Goal: Task Accomplishment & Management: Use online tool/utility

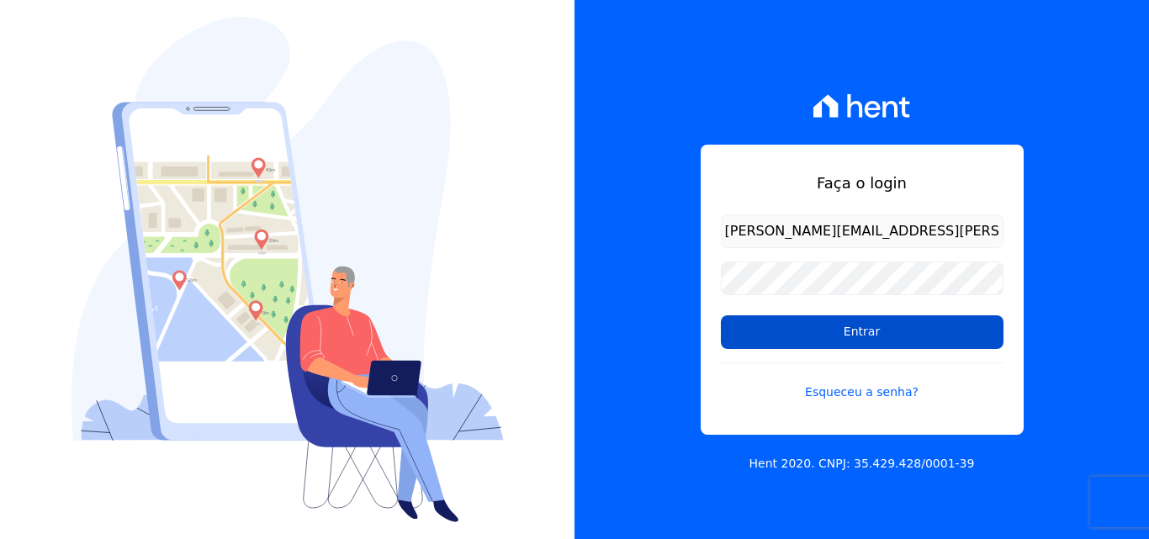
click at [773, 328] on input "Entrar" at bounding box center [862, 332] width 283 height 34
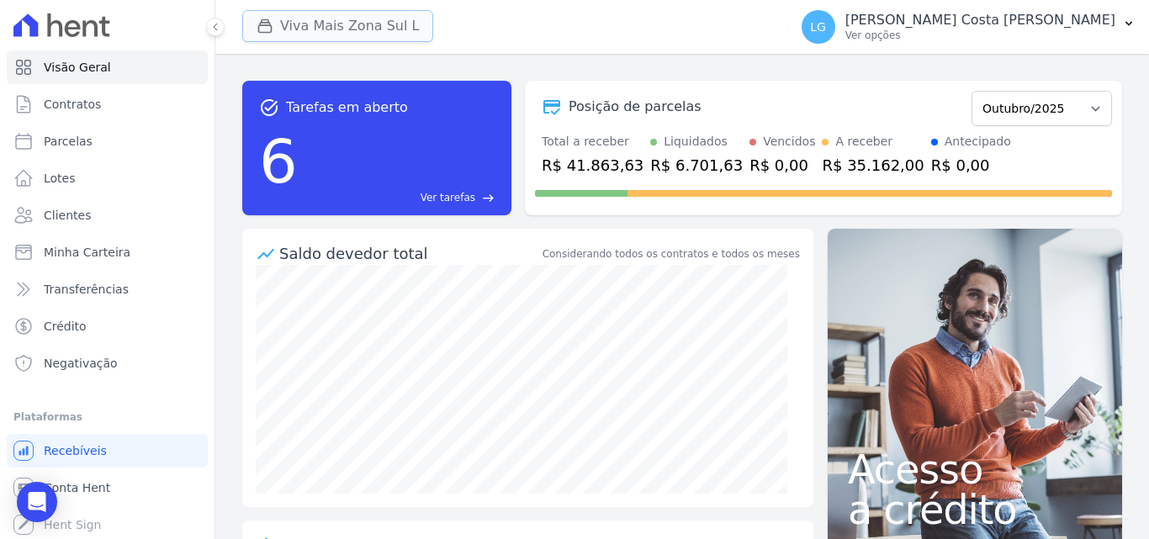
click at [374, 24] on button "Viva Mais Zona Sul L" at bounding box center [337, 26] width 191 height 32
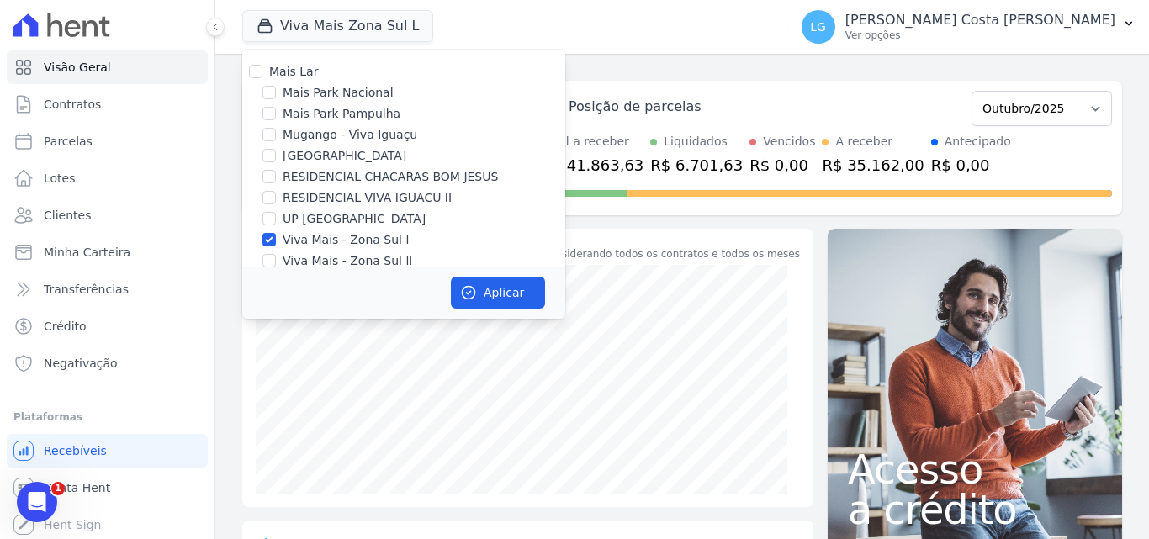
click at [311, 259] on label "Viva Mais - Zona Sul ll" at bounding box center [348, 261] width 130 height 18
click at [276, 259] on input "Viva Mais - Zona Sul ll" at bounding box center [268, 260] width 13 height 13
checkbox input "true"
click at [491, 284] on button "Aplicar" at bounding box center [498, 293] width 94 height 32
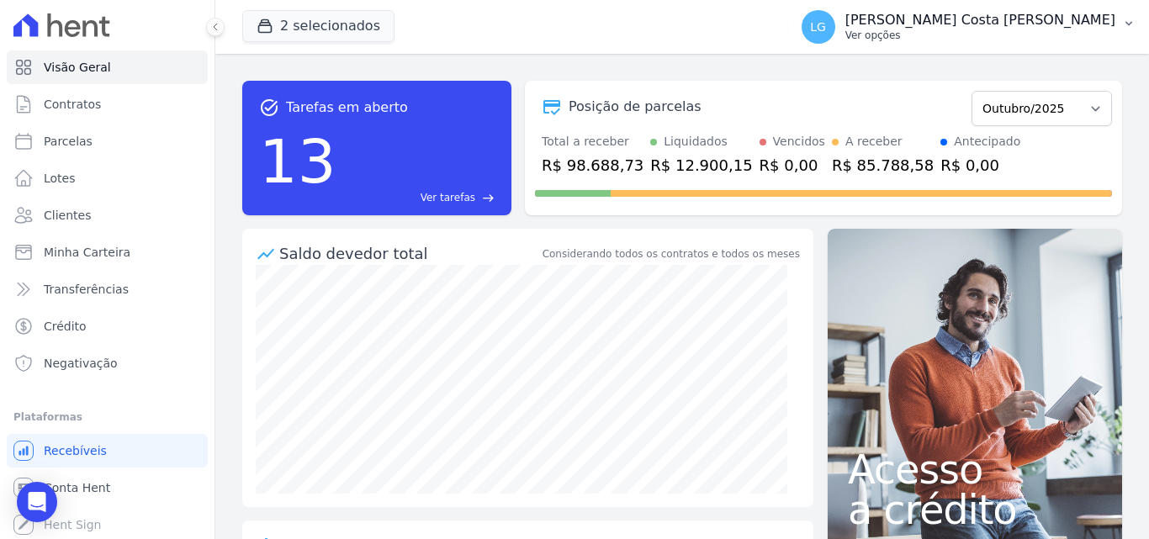
click at [939, 23] on p "[PERSON_NAME] Costa [PERSON_NAME]" at bounding box center [981, 20] width 270 height 17
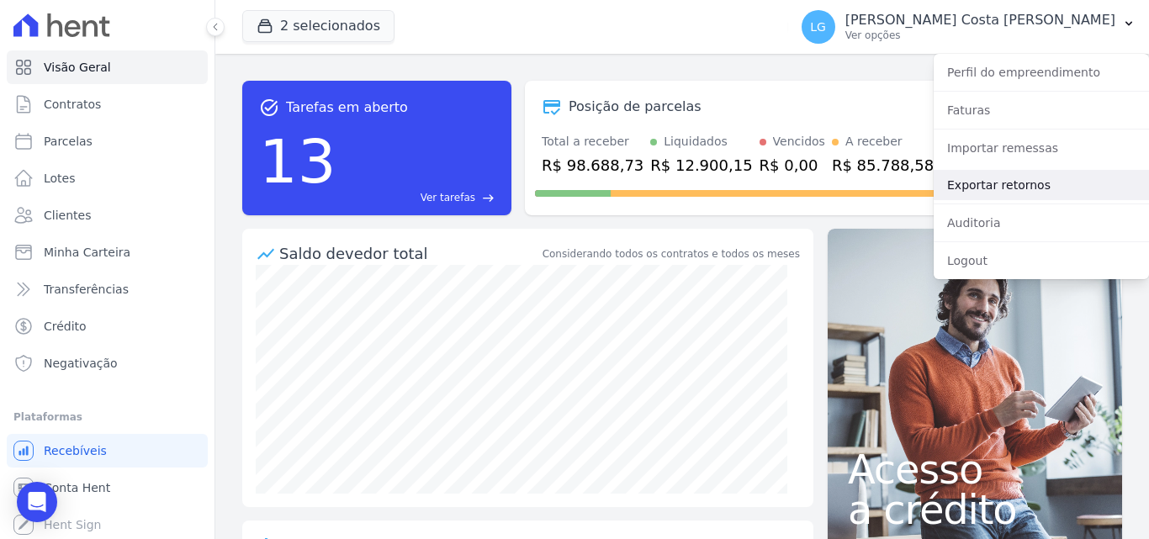
click at [985, 179] on link "Exportar retornos" at bounding box center [1041, 185] width 215 height 30
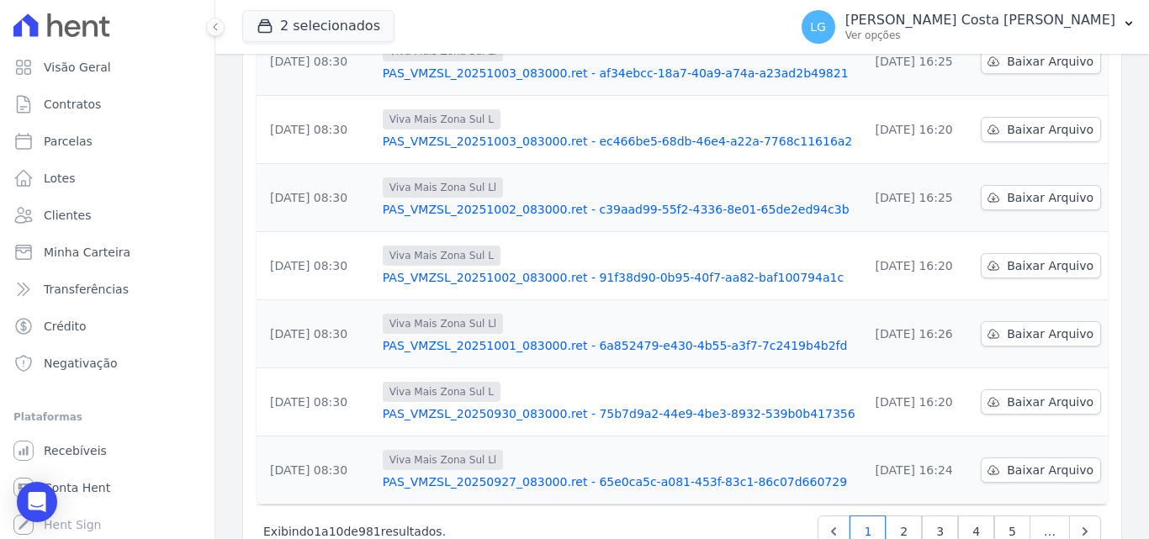
scroll to position [524, 0]
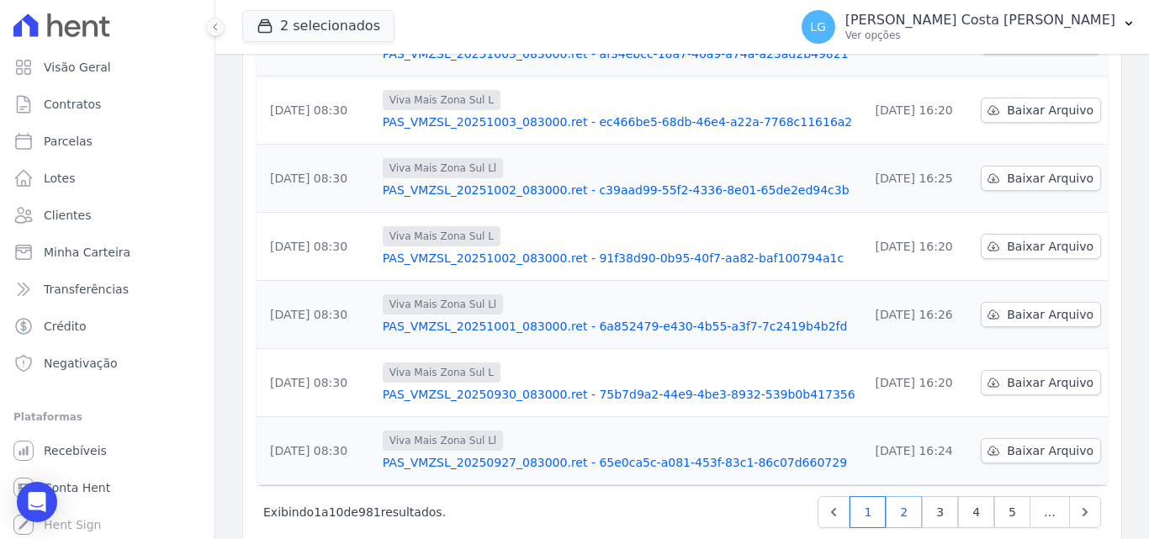
click at [909, 496] on link "2" at bounding box center [904, 512] width 36 height 32
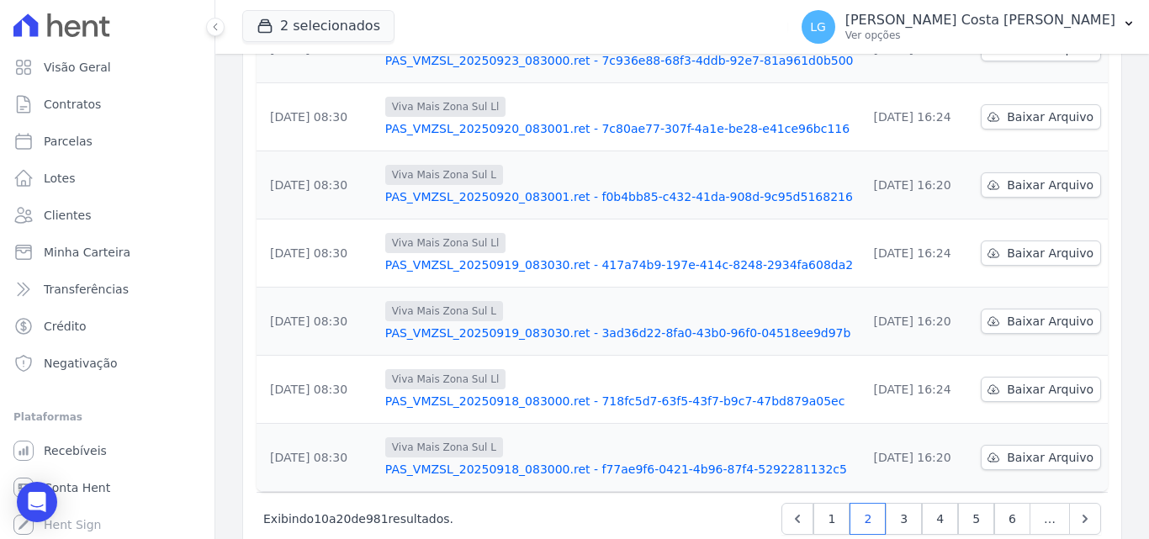
scroll to position [524, 0]
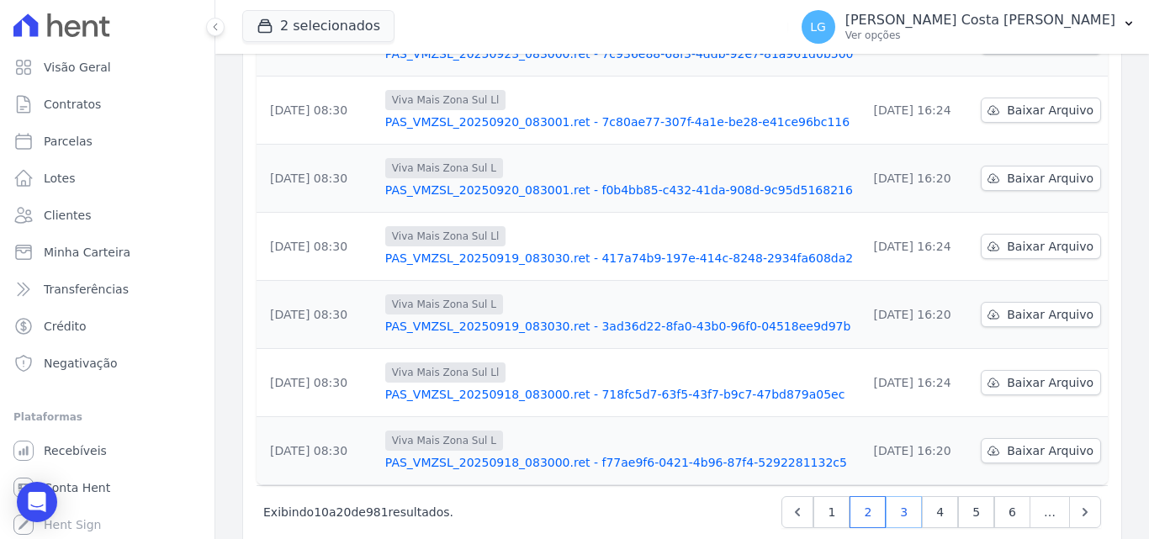
click at [902, 496] on link "3" at bounding box center [904, 512] width 36 height 32
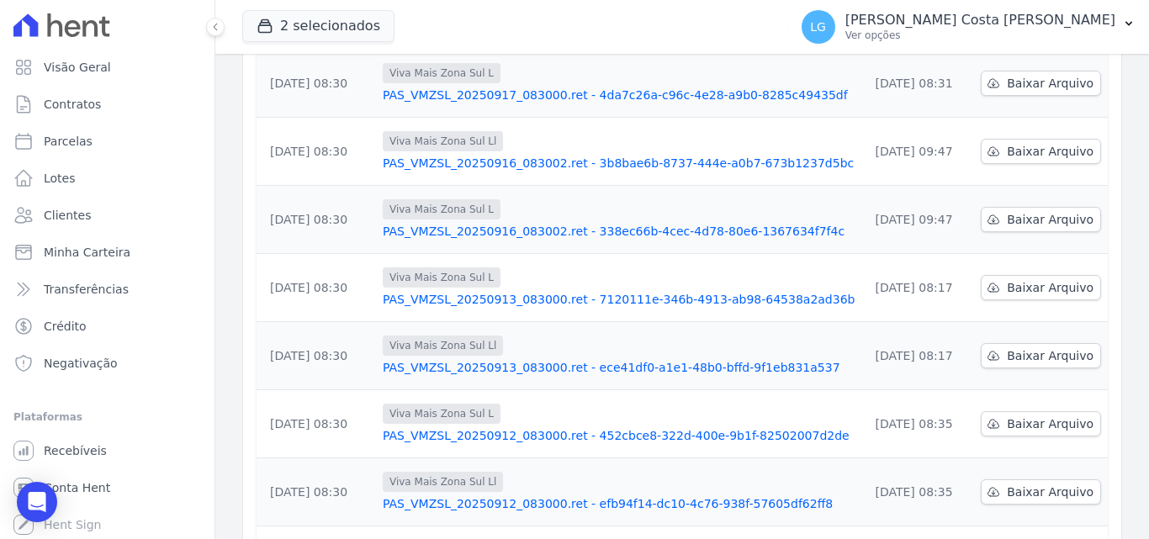
scroll to position [524, 0]
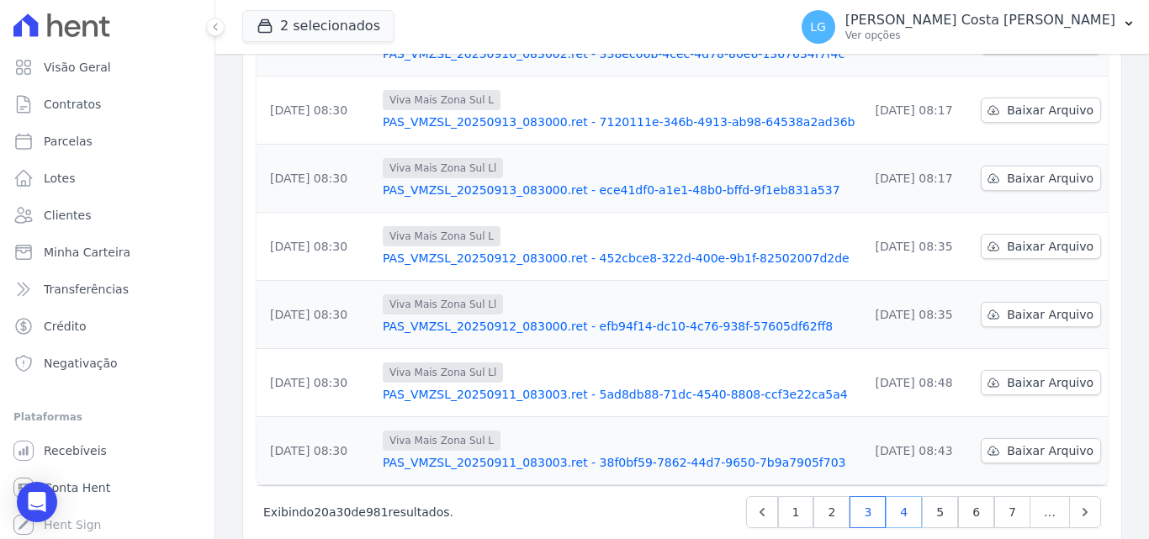
click at [902, 496] on link "4" at bounding box center [904, 512] width 36 height 32
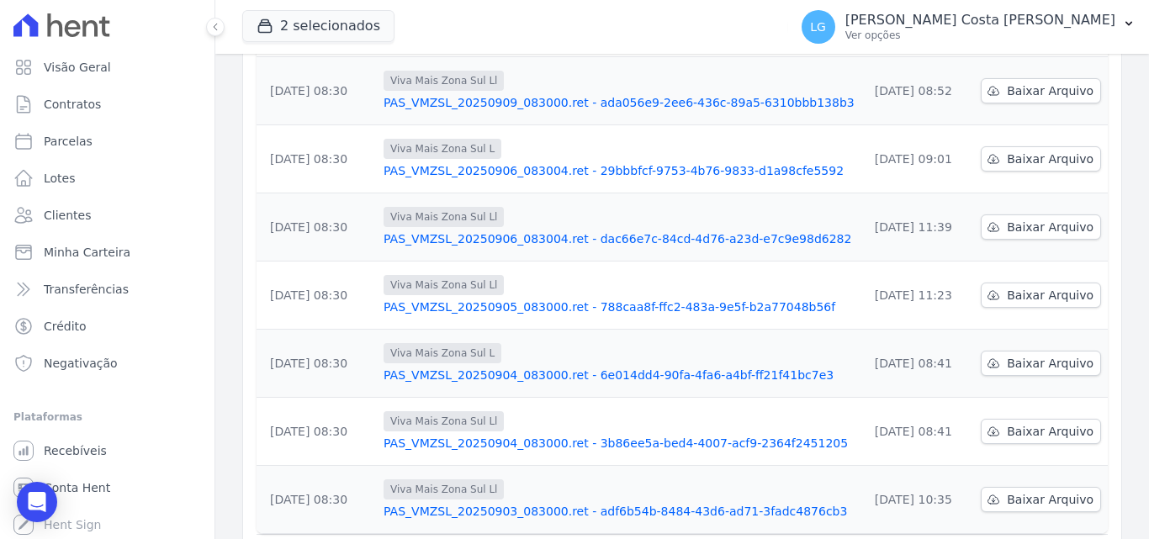
scroll to position [524, 0]
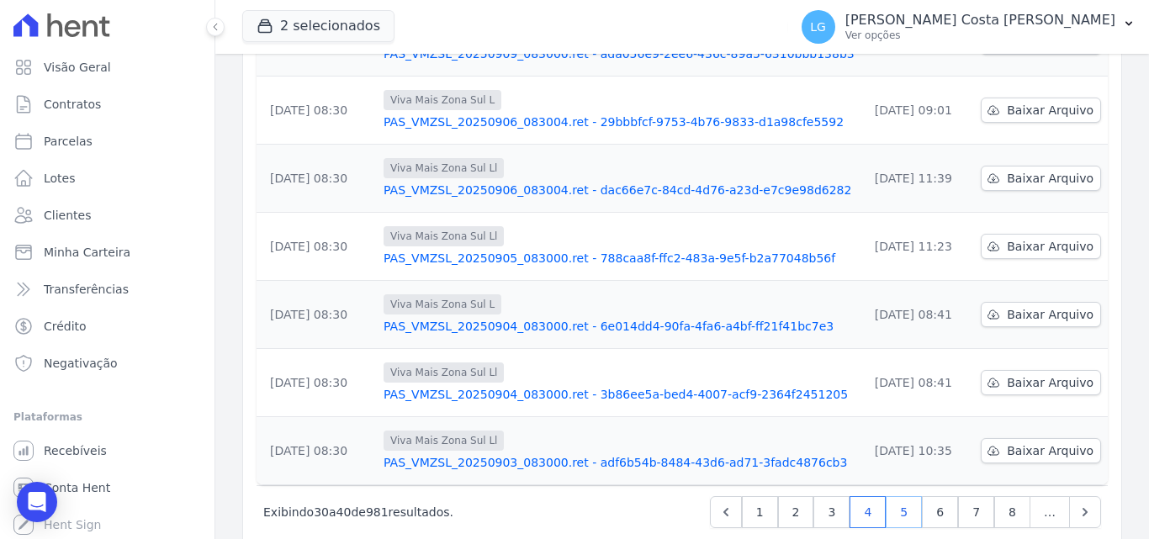
click at [902, 496] on link "5" at bounding box center [904, 512] width 36 height 32
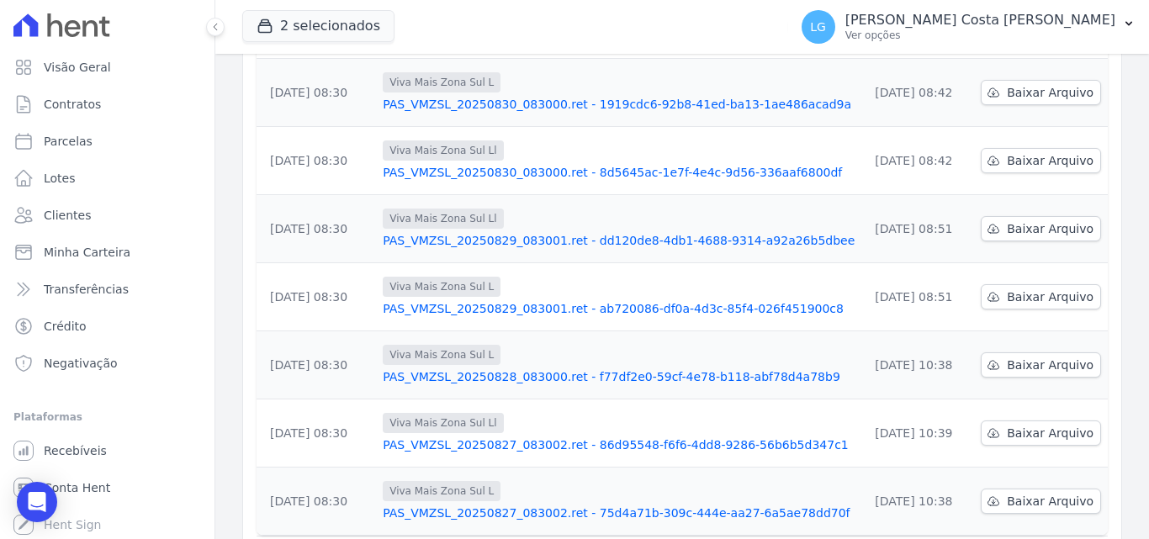
scroll to position [524, 0]
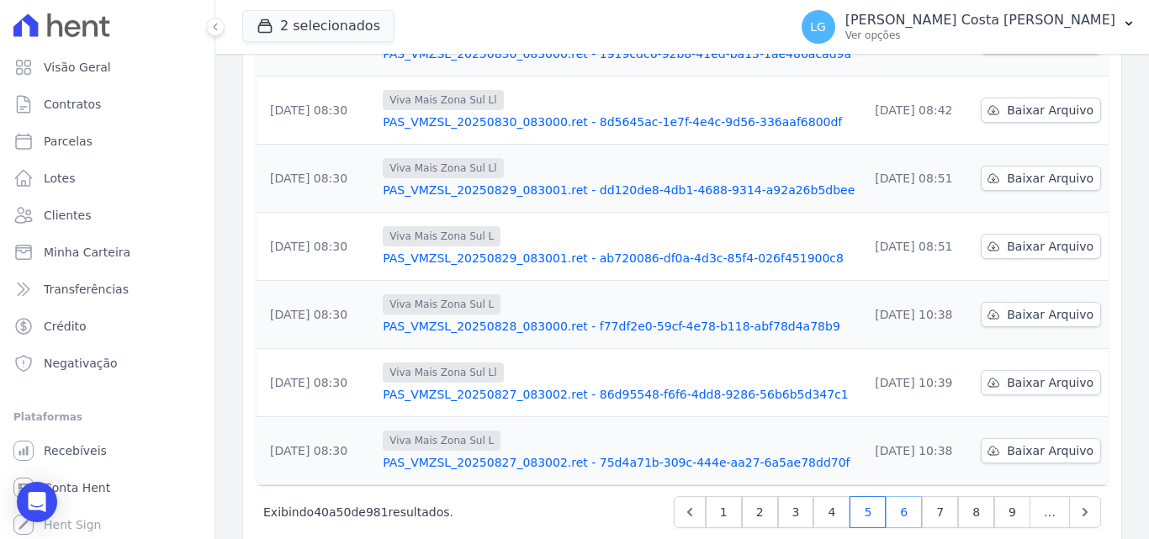
click at [901, 496] on link "6" at bounding box center [904, 512] width 36 height 32
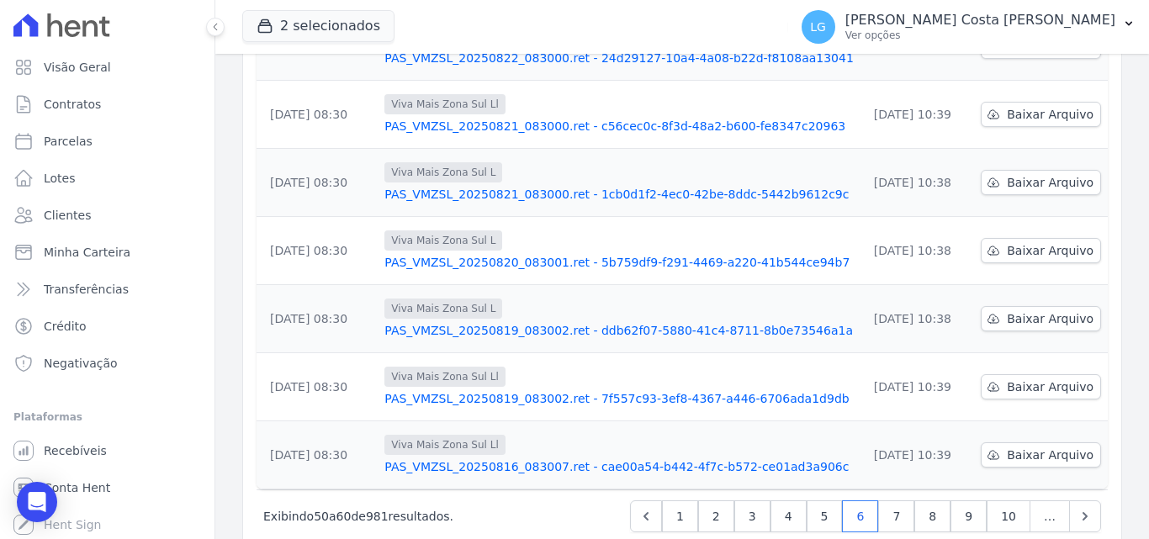
scroll to position [524, 0]
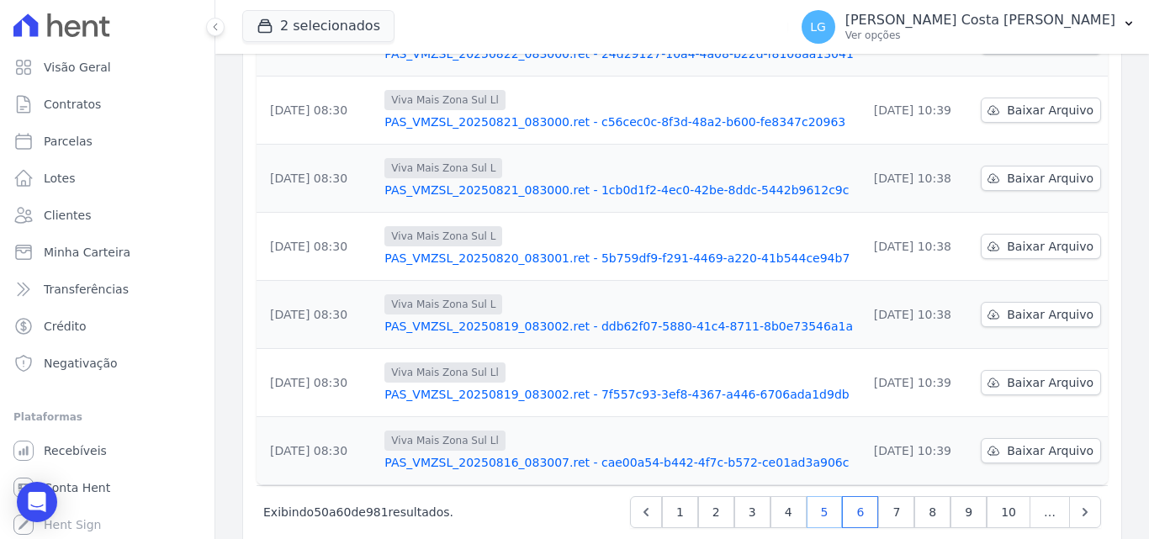
click at [833, 496] on link "5" at bounding box center [825, 512] width 36 height 32
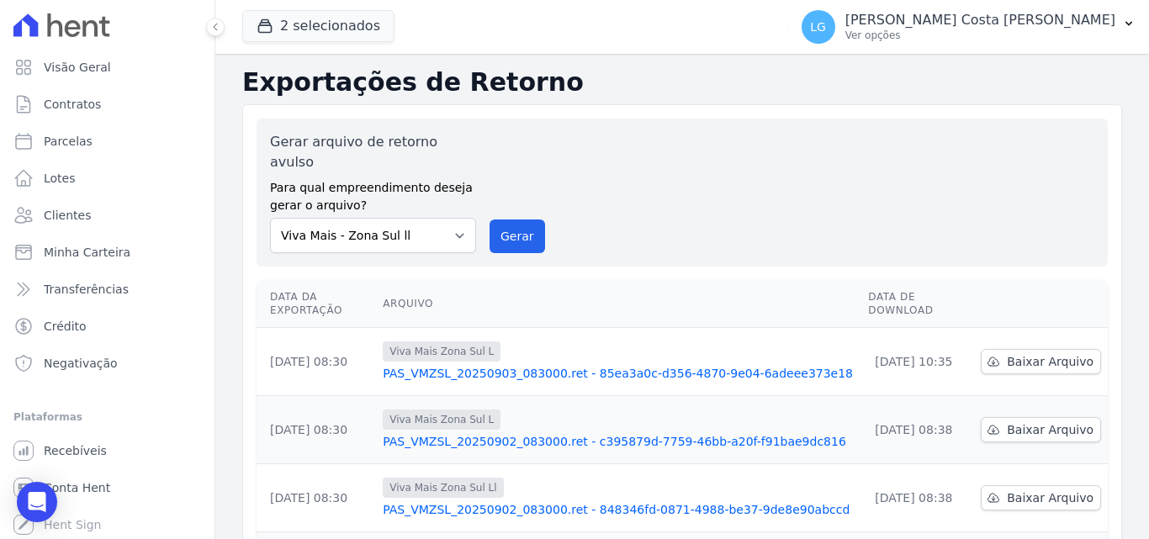
click at [452, 365] on link "PAS_VMZSL_20250903_083000.ret - 85ea3a0c-d356-4870-9e04-6adeee373e18" at bounding box center [619, 373] width 472 height 17
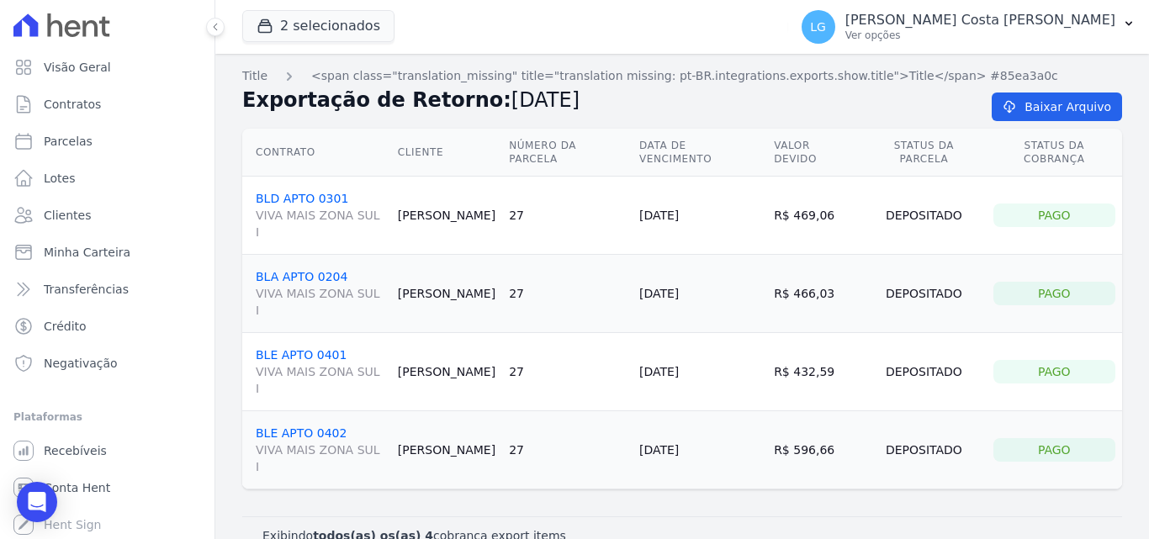
drag, startPoint x: 560, startPoint y: 383, endPoint x: 568, endPoint y: 349, distance: 34.5
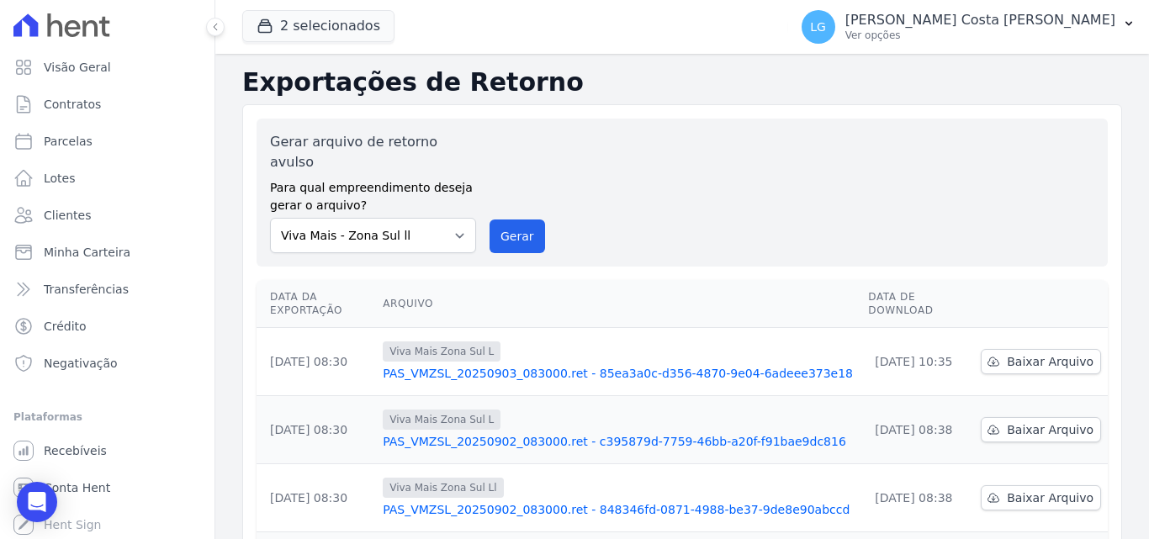
click at [608, 433] on link "PAS_VMZSL_20250902_083000.ret - c395879d-7759-46bb-a20f-f91bae9dc816" at bounding box center [619, 441] width 472 height 17
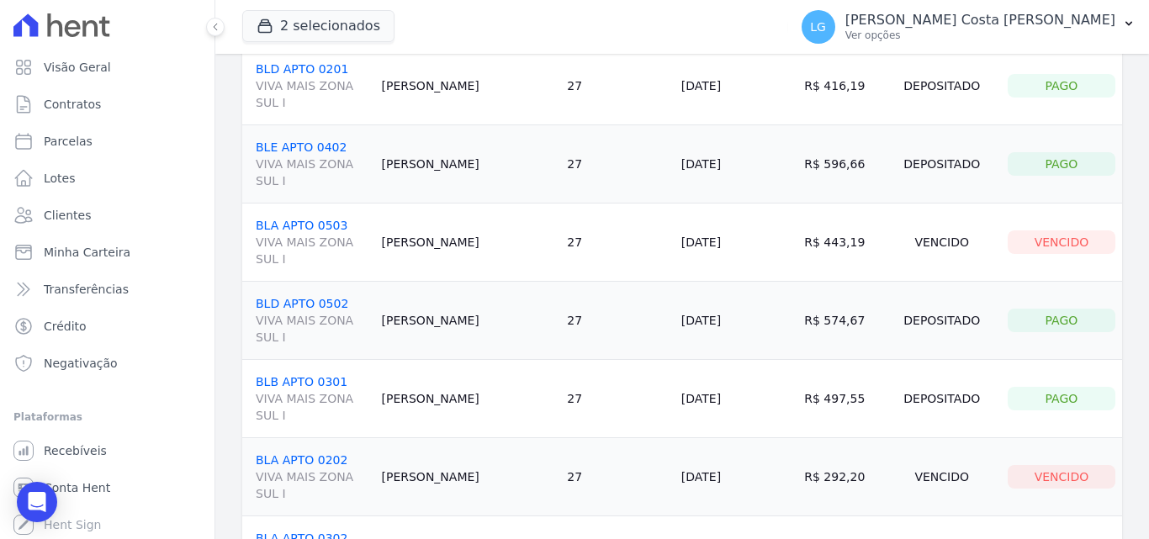
scroll to position [1935, 0]
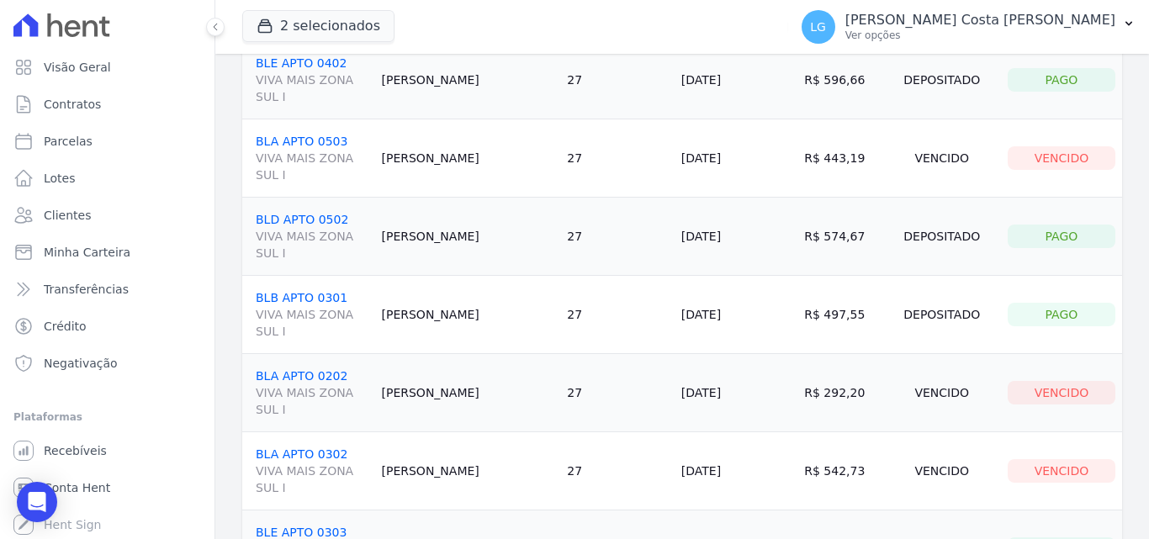
click at [318, 22] on button "2 selecionados" at bounding box center [318, 26] width 152 height 32
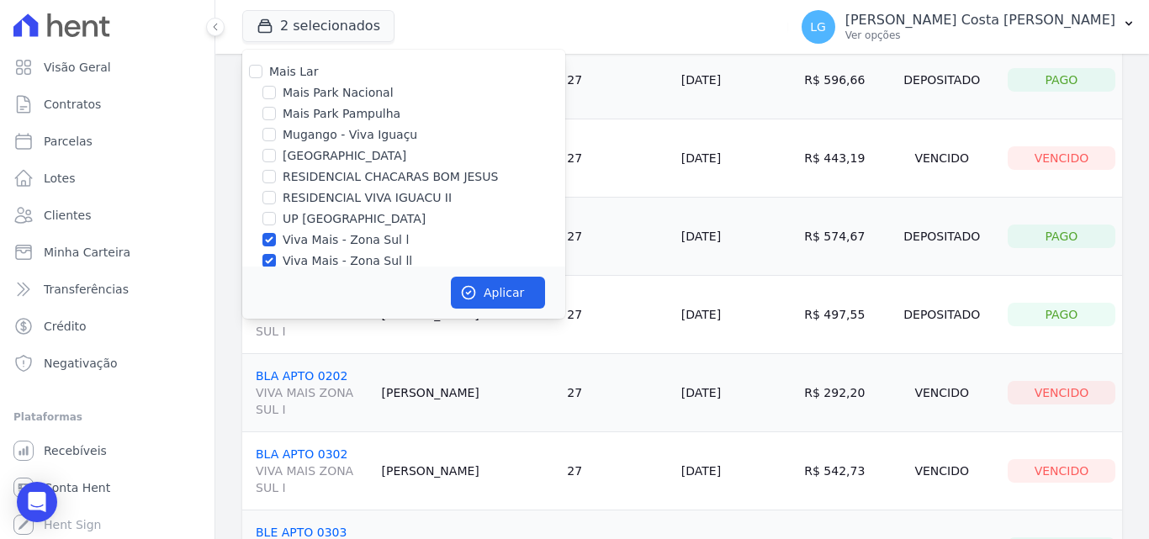
click at [302, 259] on label "Viva Mais - Zona Sul ll" at bounding box center [348, 261] width 130 height 18
click at [276, 259] on input "Viva Mais - Zona Sul ll" at bounding box center [268, 260] width 13 height 13
checkbox input "false"
click at [304, 239] on label "Viva Mais - Zona Sul l" at bounding box center [346, 240] width 126 height 18
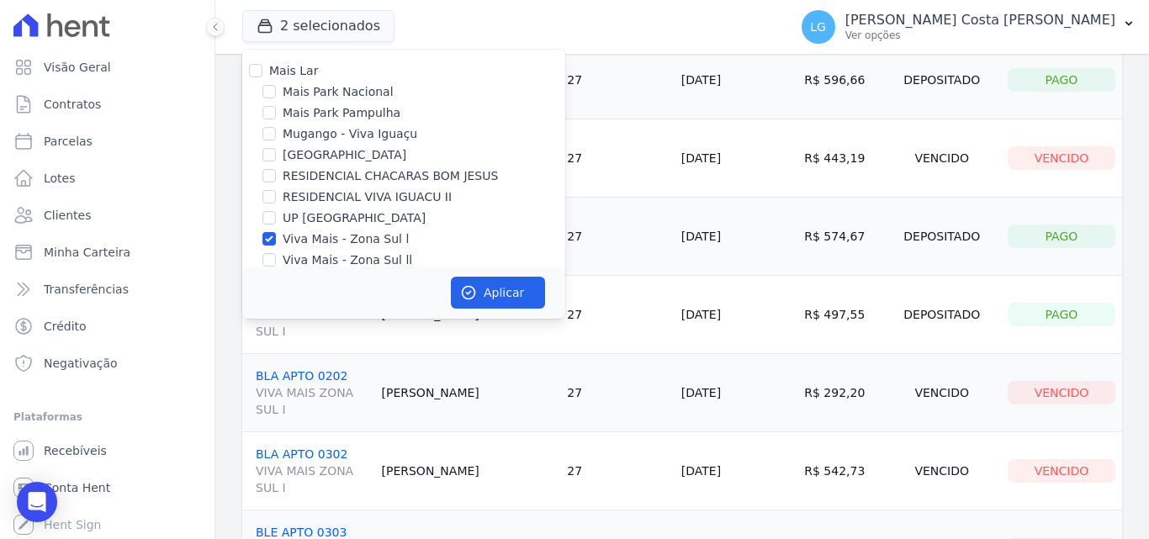
click at [276, 239] on input "Viva Mais - Zona Sul l" at bounding box center [268, 238] width 13 height 13
checkbox input "false"
click at [326, 138] on label "Mugango - Viva Iguaçu" at bounding box center [350, 134] width 135 height 18
click at [276, 138] on input "Mugango - Viva Iguaçu" at bounding box center [268, 133] width 13 height 13
checkbox input "true"
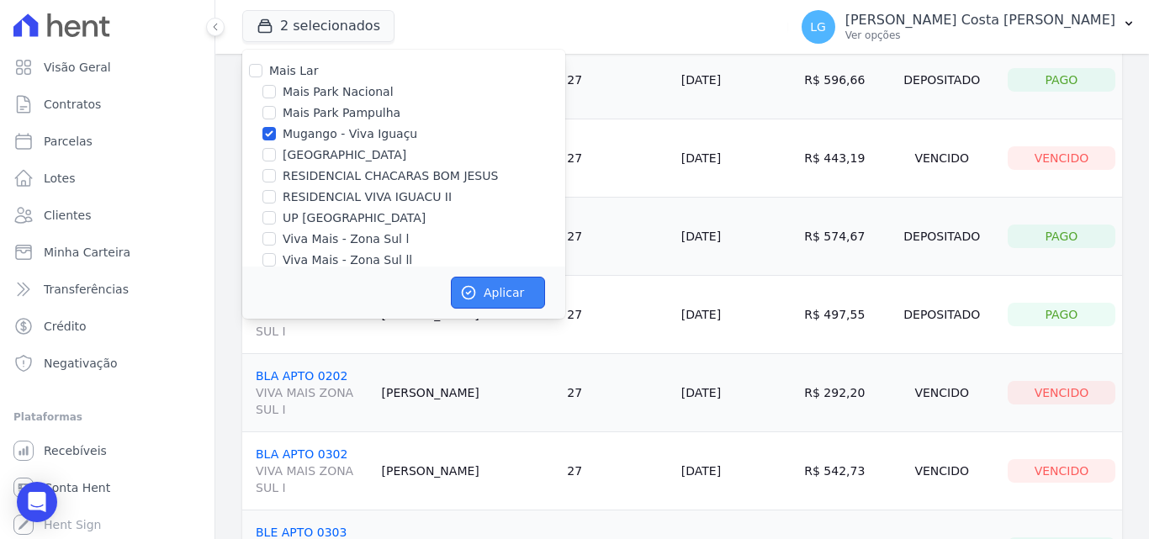
click at [511, 295] on button "Aplicar" at bounding box center [498, 293] width 94 height 32
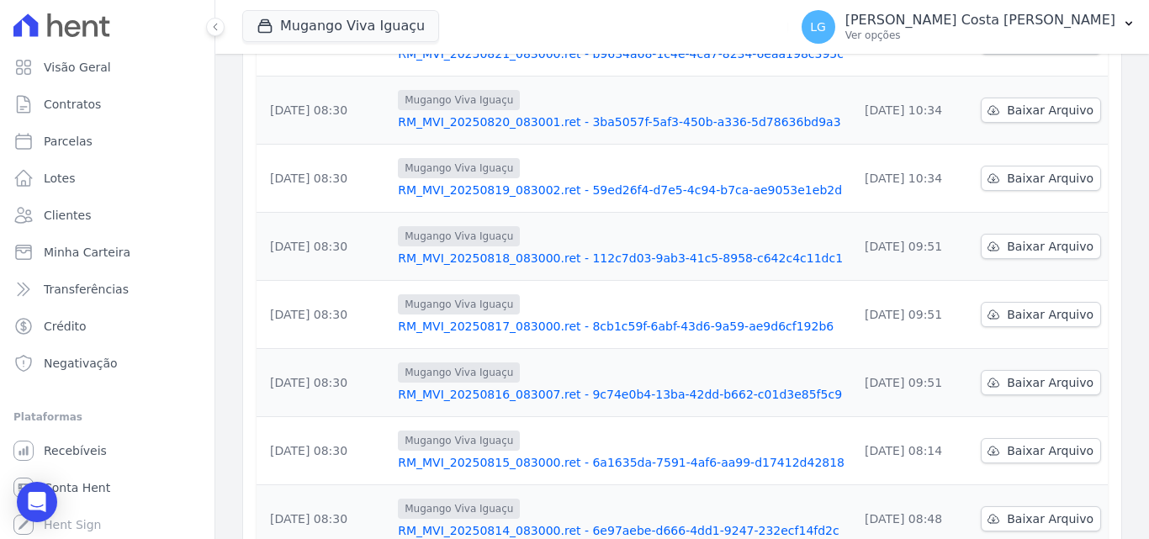
scroll to position [524, 0]
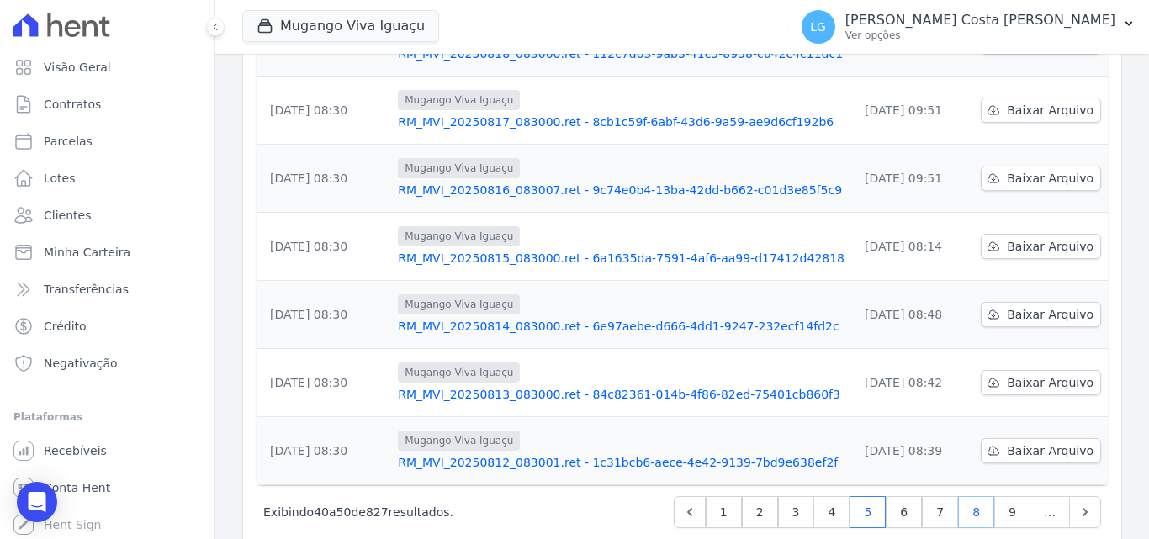
click at [960, 496] on link "8" at bounding box center [976, 512] width 36 height 32
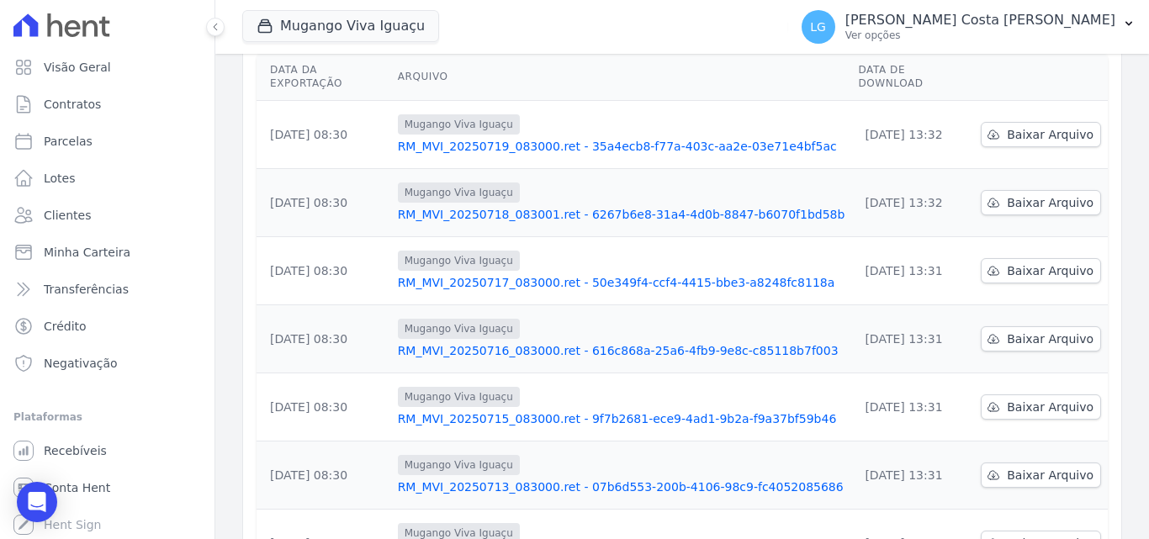
scroll to position [524, 0]
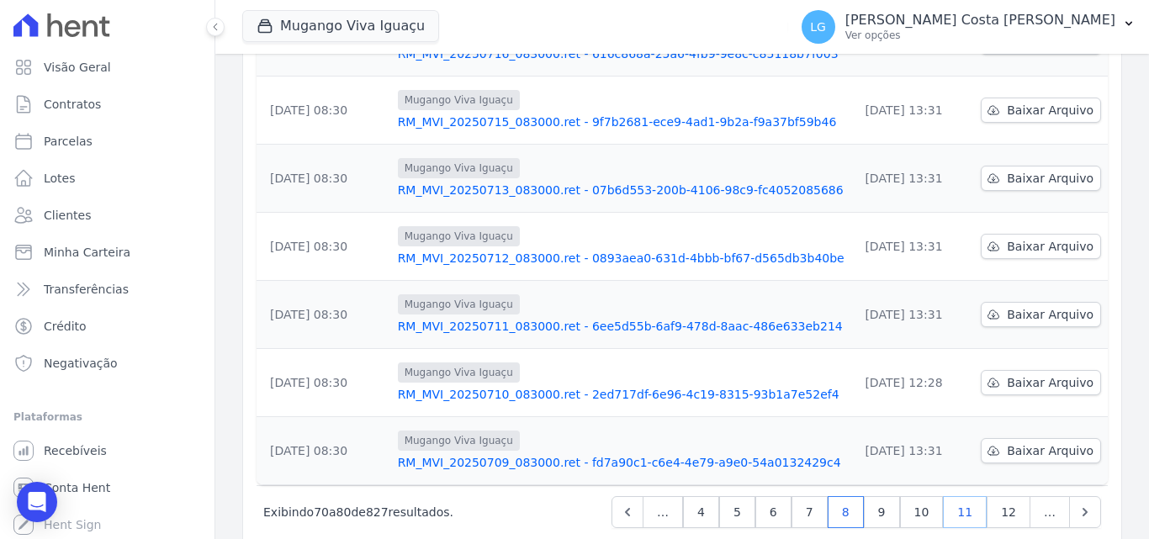
click at [952, 496] on link "11" at bounding box center [965, 512] width 44 height 32
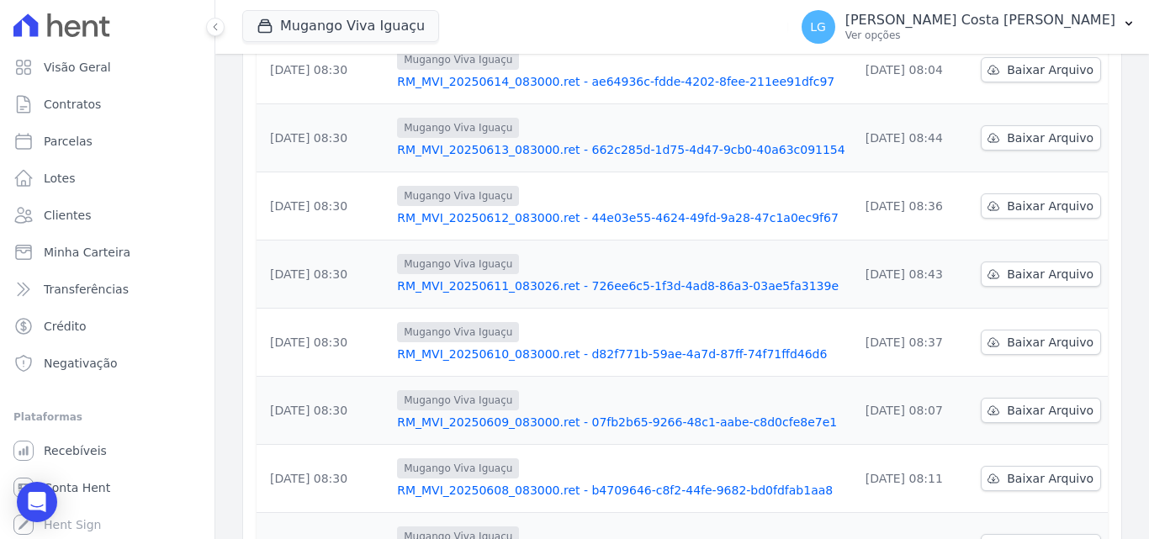
scroll to position [524, 0]
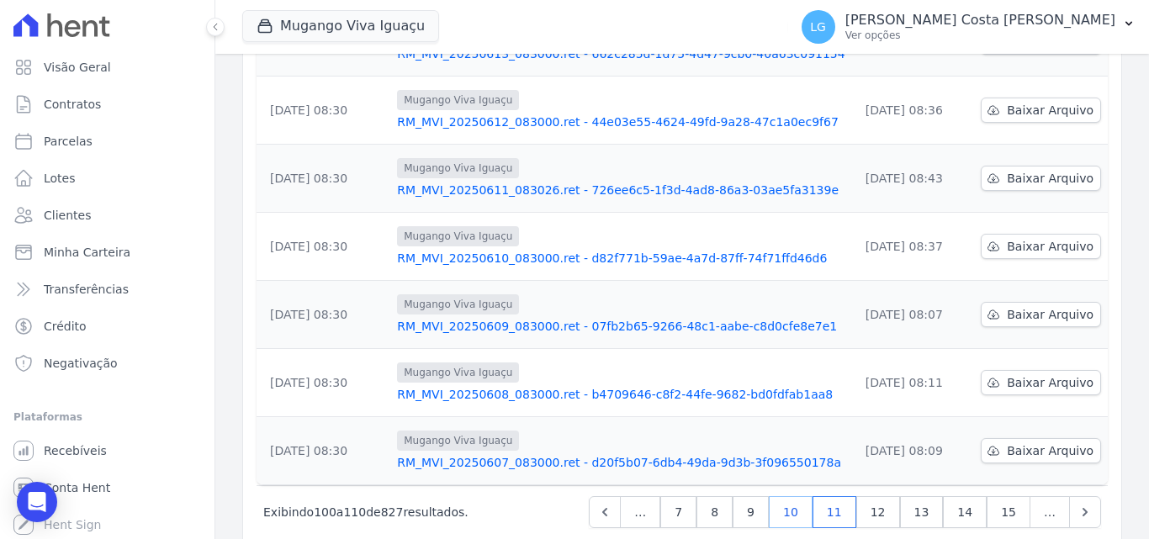
click at [806, 496] on link "10" at bounding box center [791, 512] width 44 height 32
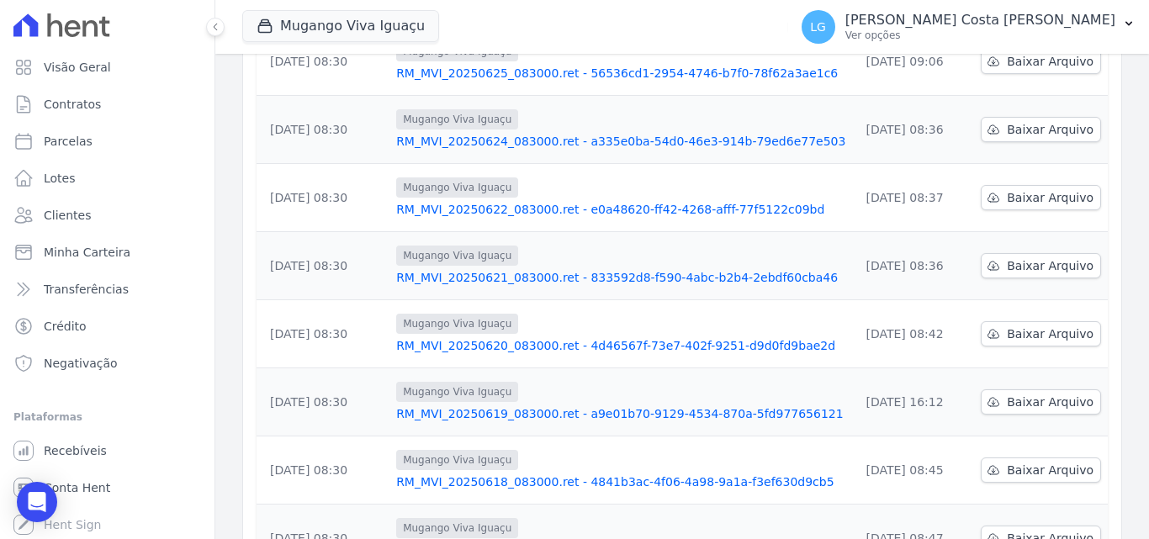
scroll to position [505, 0]
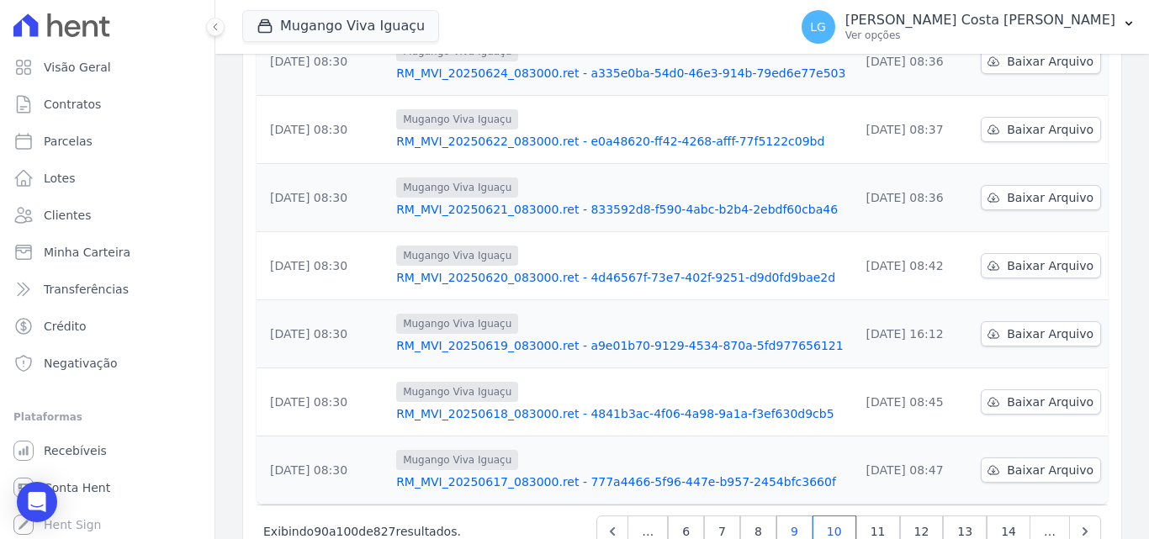
click at [797, 516] on link "9" at bounding box center [795, 532] width 36 height 32
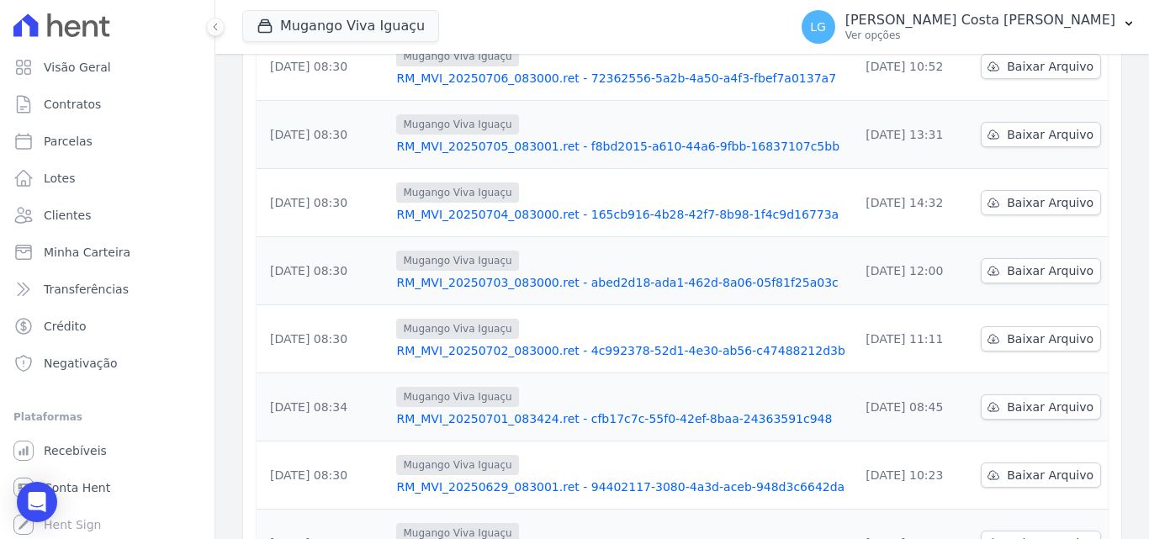
scroll to position [524, 0]
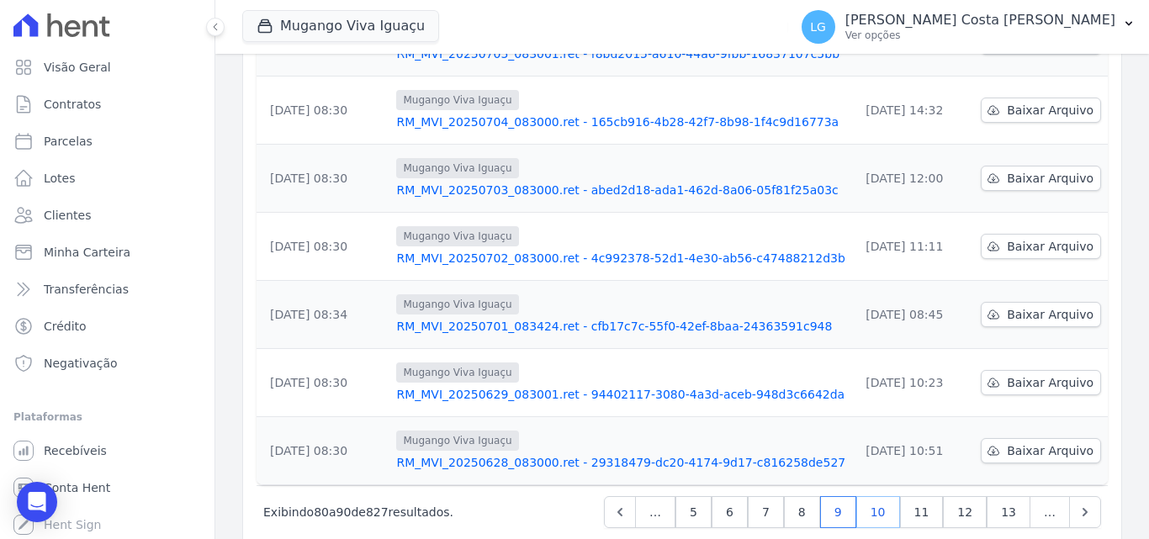
click at [873, 496] on link "10" at bounding box center [878, 512] width 44 height 32
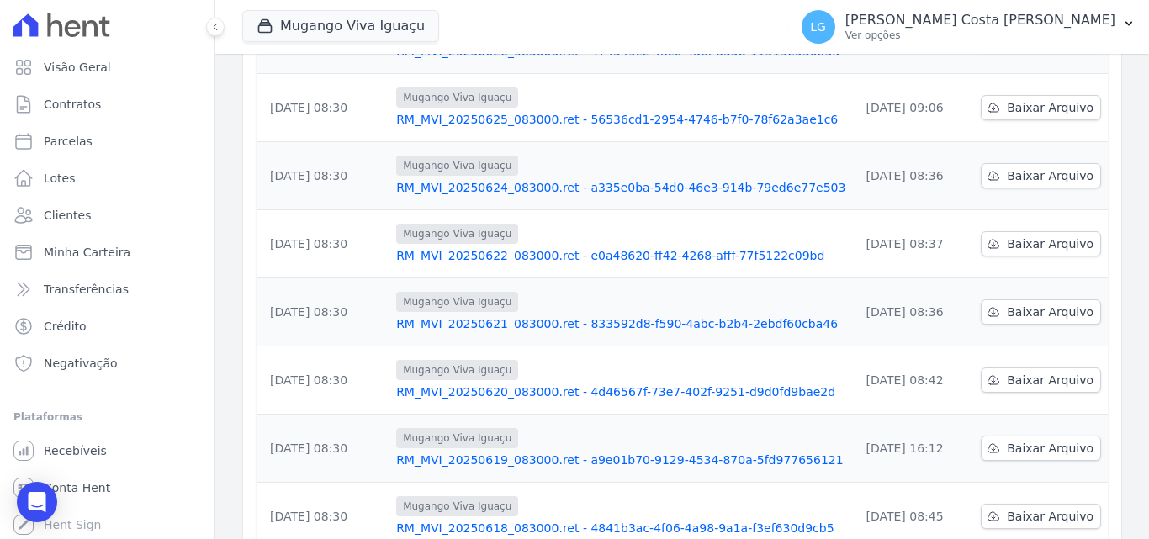
scroll to position [524, 0]
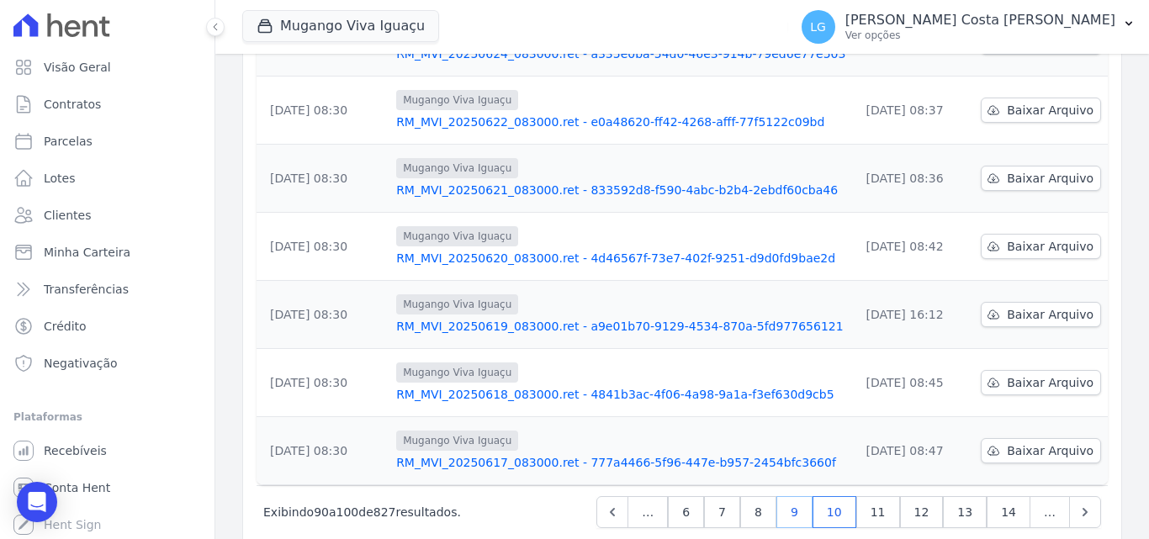
click at [809, 496] on link "9" at bounding box center [795, 512] width 36 height 32
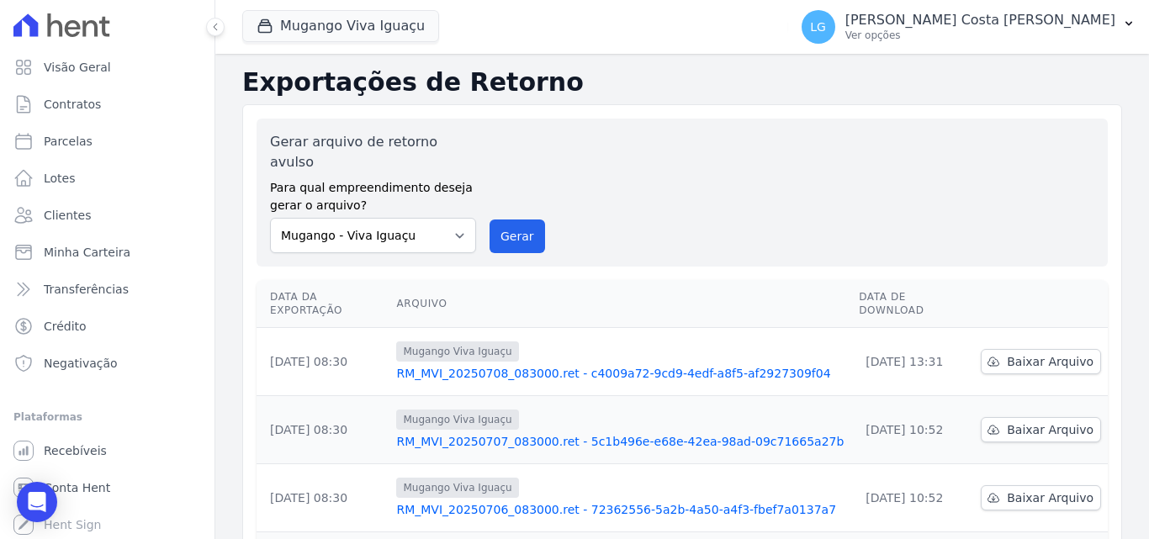
click at [627, 433] on link "RM_MVI_20250707_083000.ret - 5c1b496e-e68e-42ea-98ad-09c71665a27b" at bounding box center [620, 441] width 449 height 17
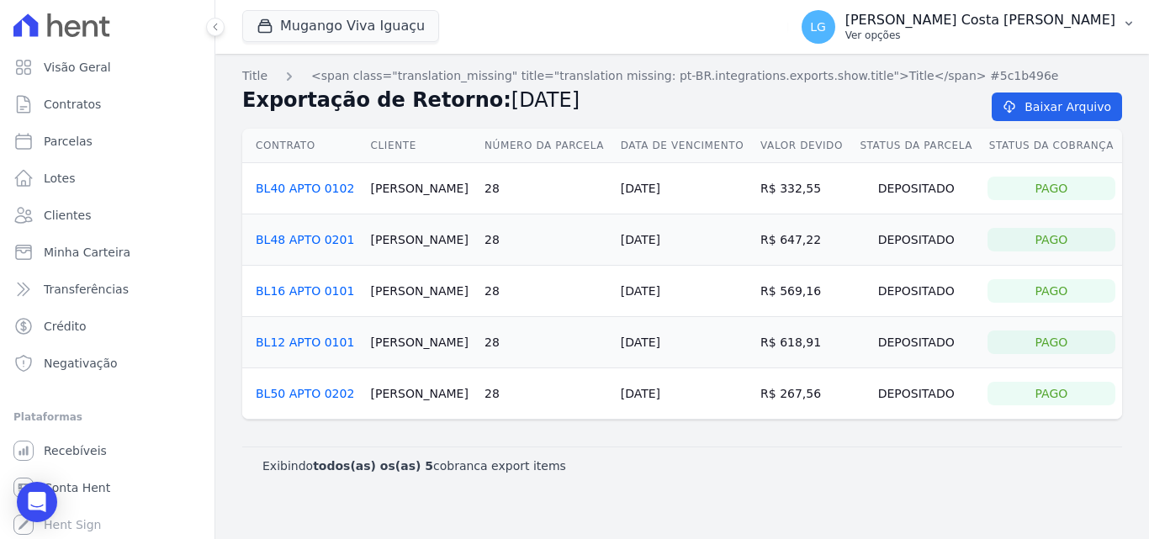
click at [1014, 24] on p "[PERSON_NAME] Costa [PERSON_NAME]" at bounding box center [981, 20] width 270 height 17
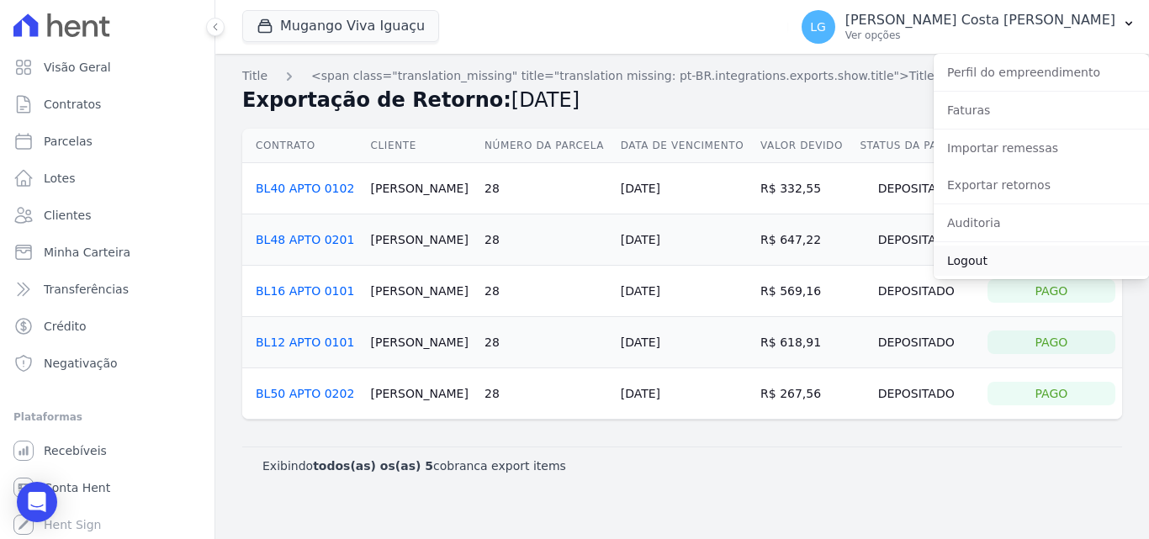
click at [980, 259] on link "Logout" at bounding box center [1041, 261] width 215 height 30
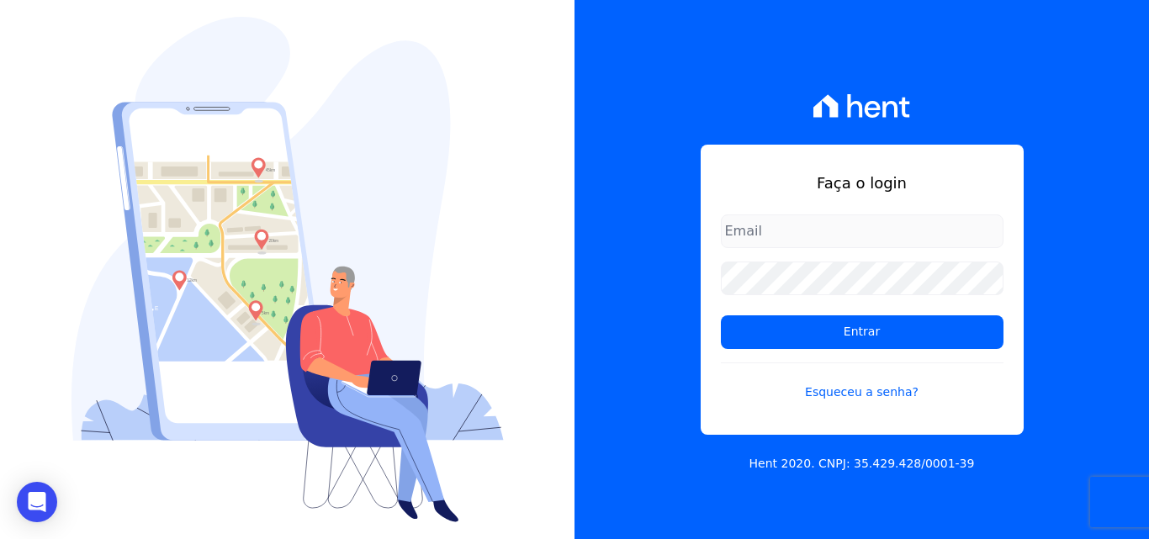
type input "[PERSON_NAME][EMAIL_ADDRESS][PERSON_NAME][DOMAIN_NAME]"
